Goal: Register for event/course

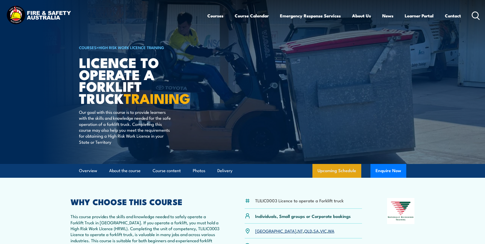
click at [337, 171] on link "Upcoming Schedule" at bounding box center [336, 171] width 49 height 14
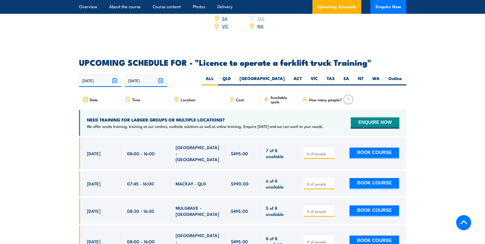
scroll to position [804, 0]
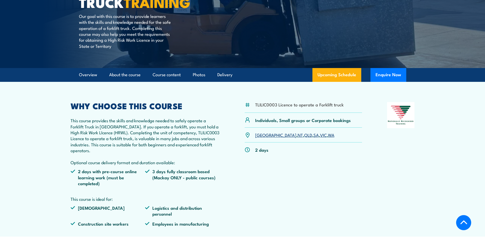
scroll to position [102, 0]
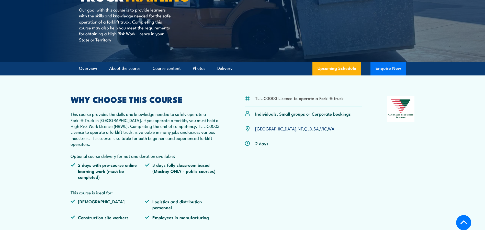
click at [390, 70] on button "Enquire Now" at bounding box center [388, 69] width 36 height 14
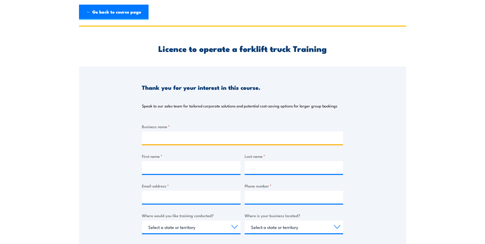
click at [165, 136] on input "Business name *" at bounding box center [242, 137] width 201 height 13
type input "Coventry Produce"
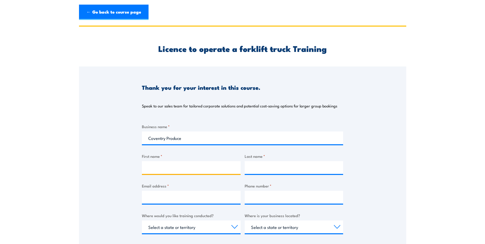
type input "Matthew"
type input "Coventry"
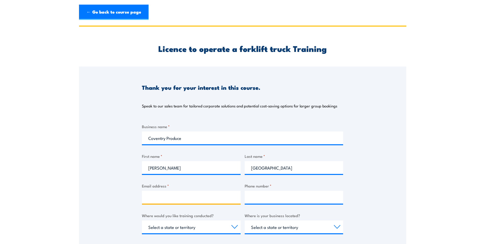
type input "matt@coventryproduce.com.au"
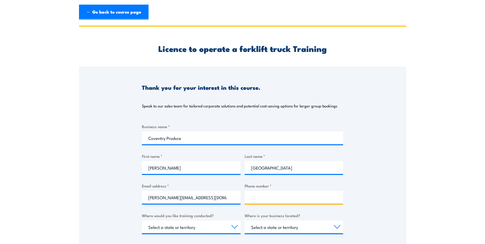
type input "0419518645"
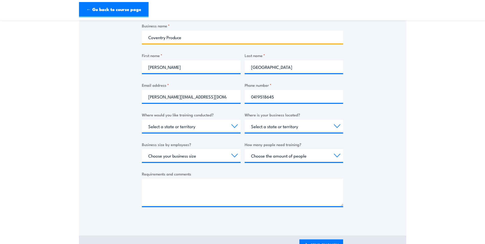
scroll to position [102, 0]
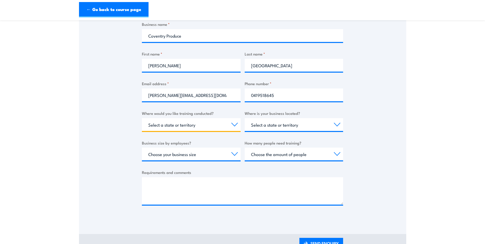
drag, startPoint x: 168, startPoint y: 126, endPoint x: 172, endPoint y: 126, distance: 3.3
click at [170, 126] on select "Select a state or territory Nationally - multiple locations QLD NSW VIC SA ACT …" at bounding box center [191, 124] width 99 height 13
select select "VIC"
click at [142, 118] on select "Select a state or territory Nationally - multiple locations QLD NSW VIC SA ACT …" at bounding box center [191, 124] width 99 height 13
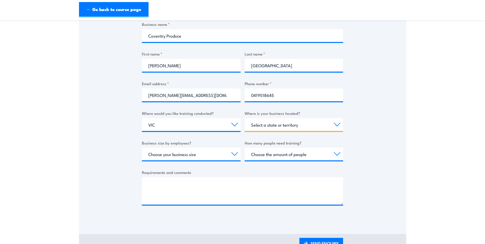
click at [279, 124] on select "Select a state or territory QLD NSW VIC SA ACT WA TAS NT" at bounding box center [294, 124] width 99 height 13
select select "VIC"
click at [245, 118] on select "Select a state or territory QLD NSW VIC SA ACT WA TAS NT" at bounding box center [294, 124] width 99 height 13
click at [189, 158] on select "Choose your business size 1 to 19 20 to 199 200+" at bounding box center [191, 153] width 99 height 13
select select "1 to 19"
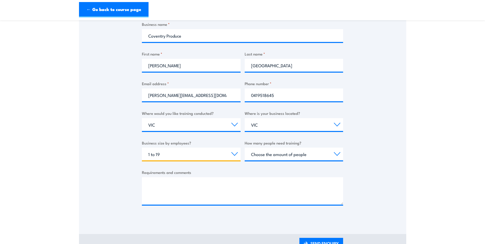
click at [142, 147] on select "Choose your business size 1 to 19 20 to 199 200+" at bounding box center [191, 153] width 99 height 13
click at [272, 153] on select "Choose the amount of people 1 to 4 5 to 19 20+" at bounding box center [294, 153] width 99 height 13
select select "1 to 4"
click at [245, 147] on select "Choose the amount of people 1 to 4 5 to 19 20+" at bounding box center [294, 153] width 99 height 13
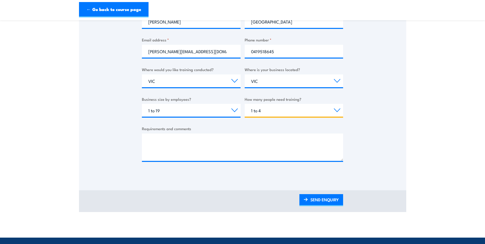
scroll to position [153, 0]
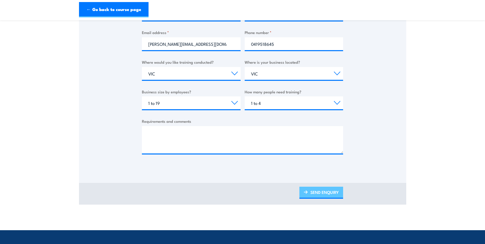
click at [315, 197] on link "SEND ENQUIRY" at bounding box center [321, 193] width 44 height 12
click at [315, 194] on link "SEND ENQUIRY" at bounding box center [321, 193] width 44 height 12
click at [305, 193] on img at bounding box center [306, 192] width 4 height 4
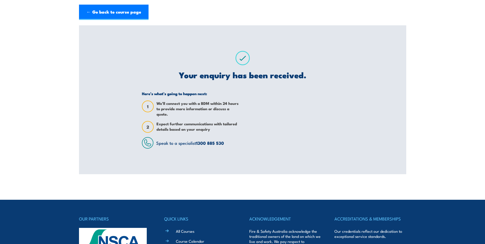
scroll to position [0, 0]
